Goal: Task Accomplishment & Management: Manage account settings

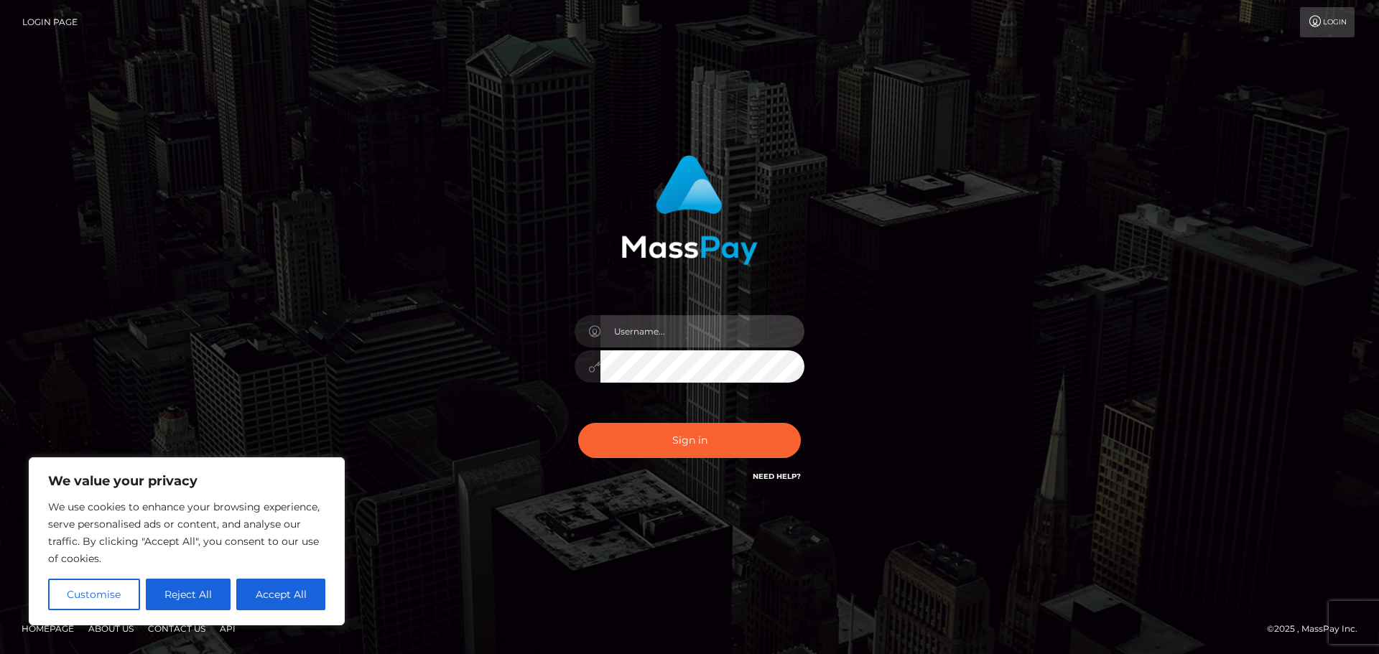
click at [669, 333] on input "text" at bounding box center [702, 331] width 204 height 32
type input "Knovayoga@gmail.com"
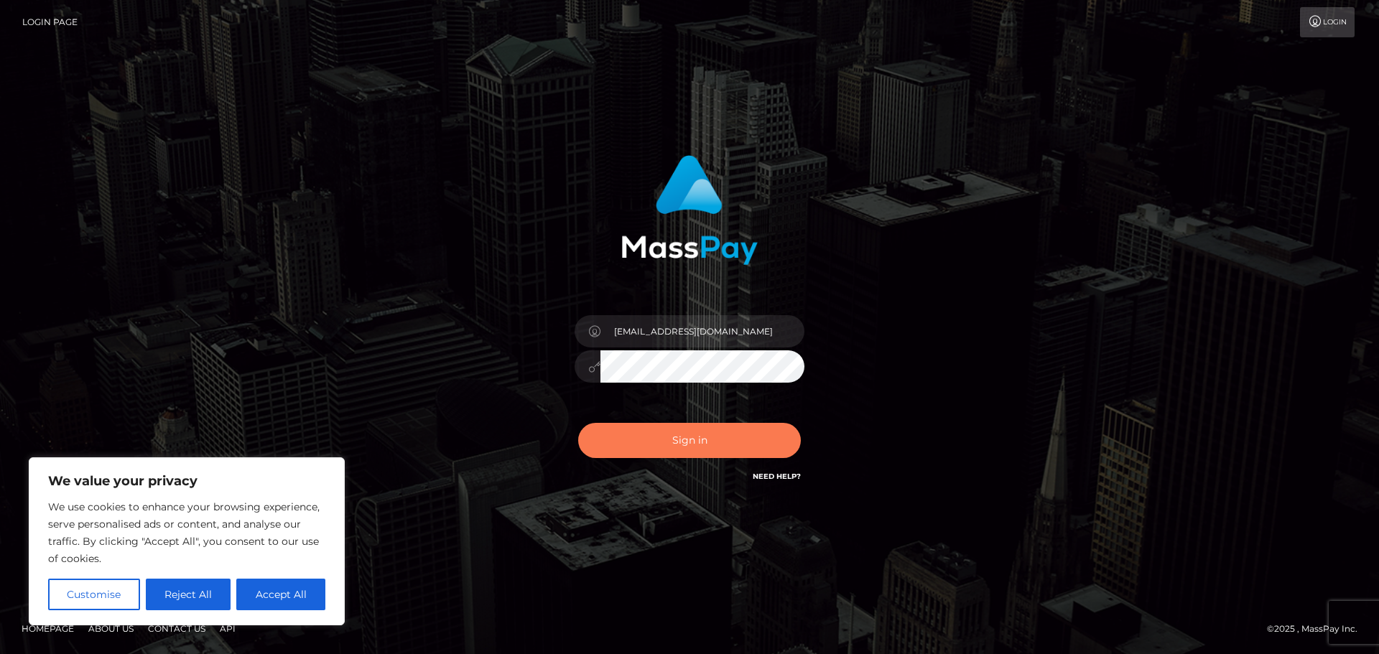
click at [726, 448] on button "Sign in" at bounding box center [689, 440] width 223 height 35
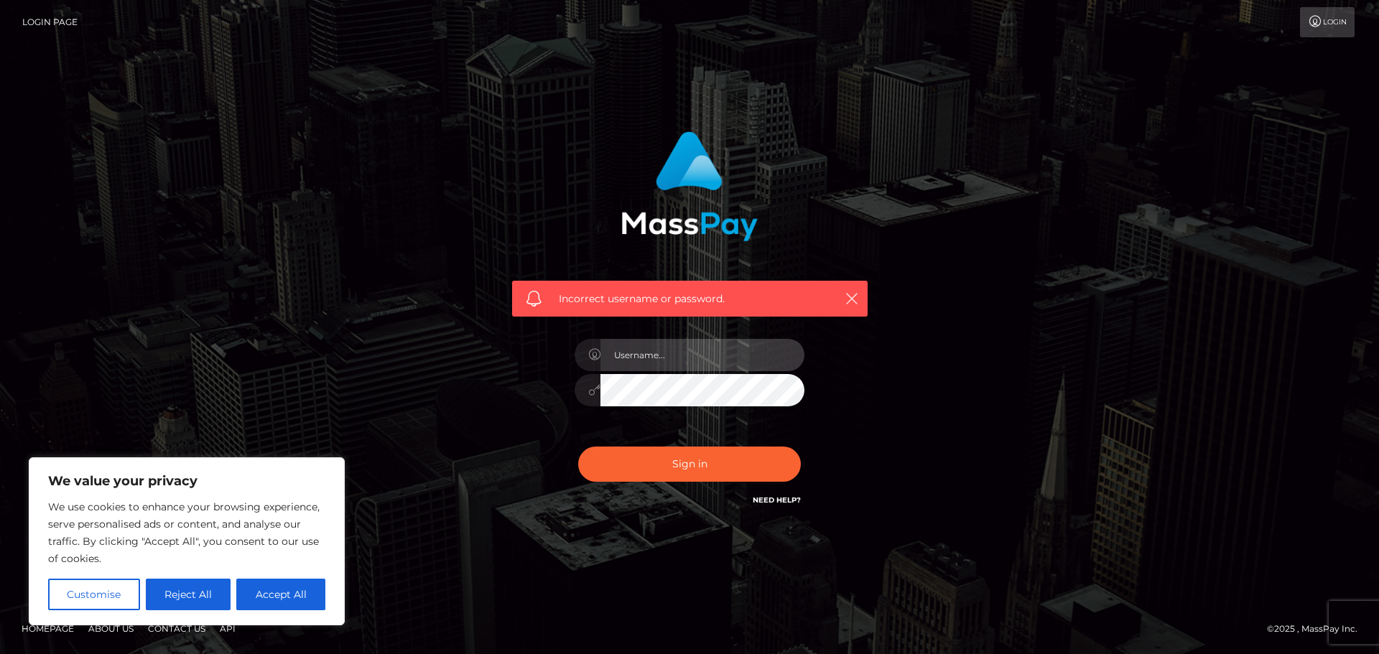
click at [694, 363] on input "text" at bounding box center [702, 355] width 204 height 32
type input "Knovayoga@gmail.com"
click at [578, 447] on button "Sign in" at bounding box center [689, 464] width 223 height 35
click at [1317, 11] on link "Login" at bounding box center [1327, 22] width 55 height 30
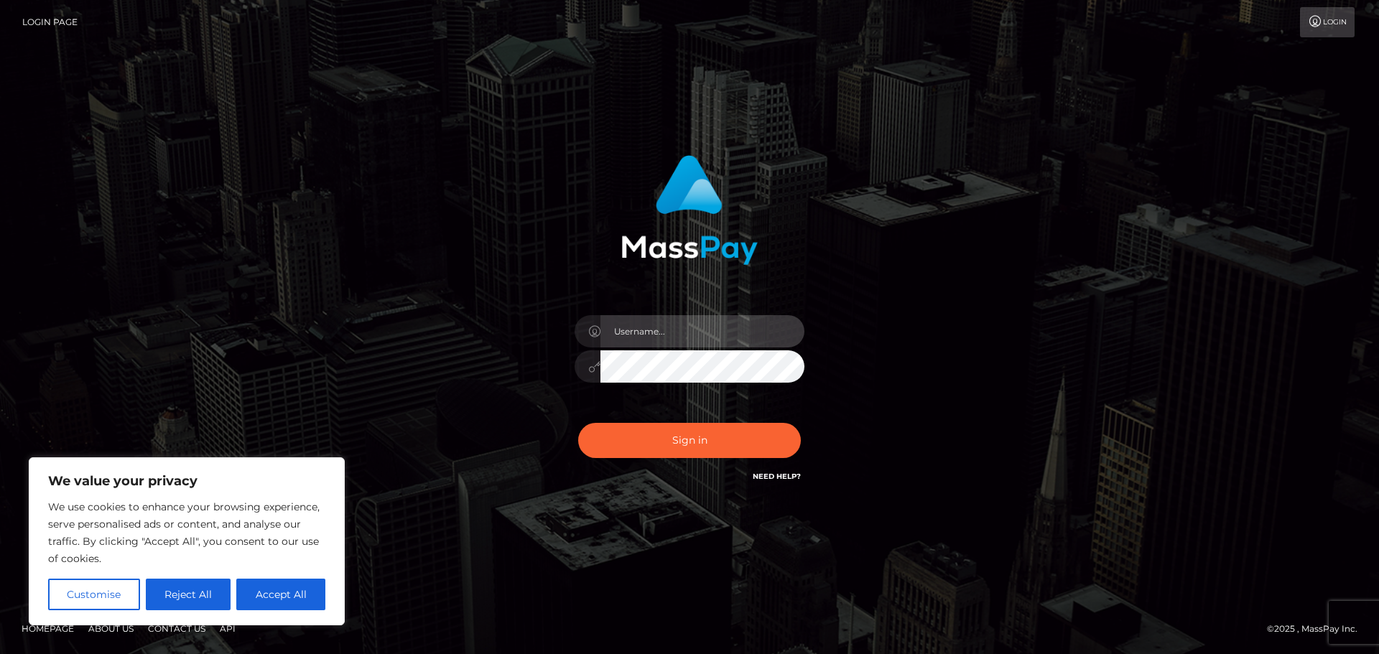
click at [654, 330] on input "text" at bounding box center [702, 331] width 204 height 32
type input "calmfuryllc@gmail.com"
click at [578, 423] on button "Sign in" at bounding box center [689, 440] width 223 height 35
